Goal: Task Accomplishment & Management: Complete application form

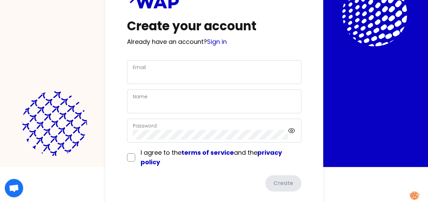
scroll to position [41, 0]
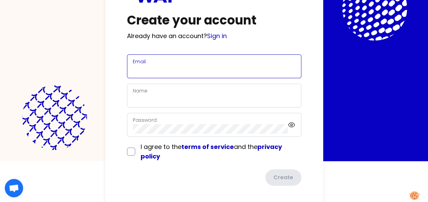
click at [176, 67] on input "Email" at bounding box center [214, 71] width 163 height 10
type input "[PERSON_NAME][EMAIL_ADDRESS][DOMAIN_NAME]"
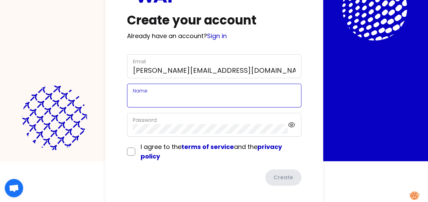
type input "[PERSON_NAME]"
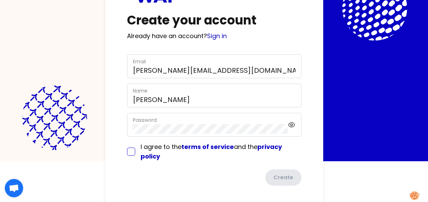
click at [131, 152] on input "checkbox" at bounding box center [131, 152] width 8 height 8
checkbox input "true"
click at [285, 180] on button "Create" at bounding box center [282, 179] width 37 height 18
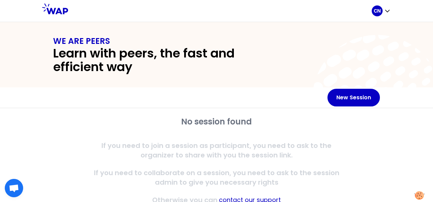
scroll to position [24, 0]
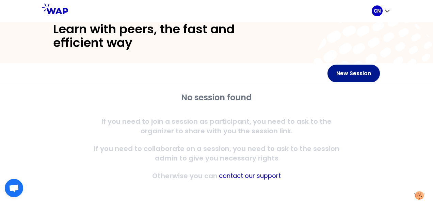
click at [345, 76] on button "New Session" at bounding box center [354, 74] width 52 height 18
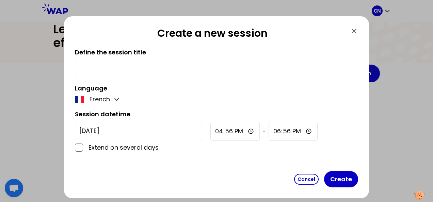
click at [354, 33] on icon at bounding box center [354, 31] width 8 height 8
